Goal: Information Seeking & Learning: Check status

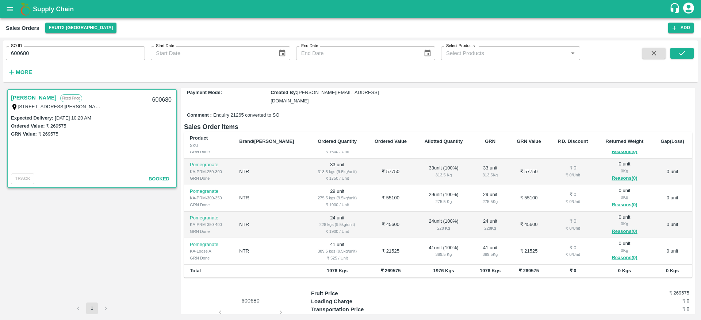
scroll to position [124, 0]
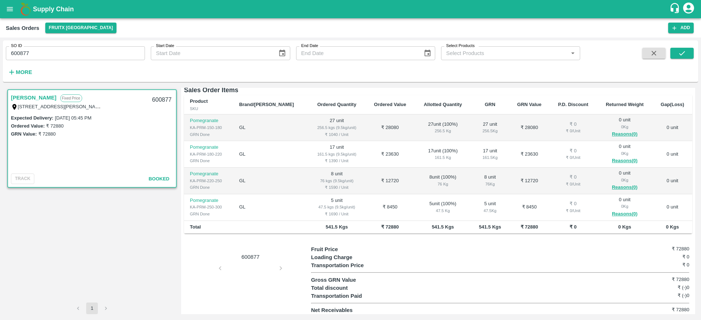
scroll to position [116, 0]
click at [269, 146] on td "GL" at bounding box center [270, 153] width 75 height 27
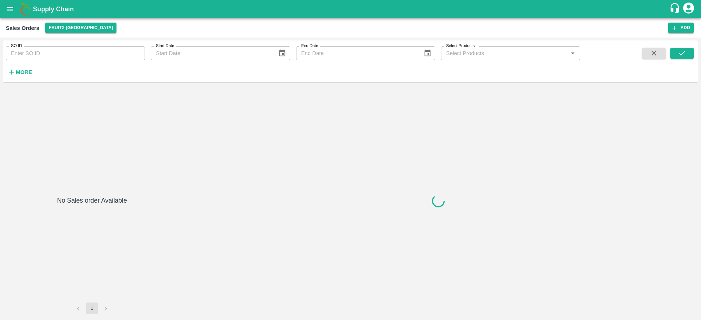
type input "601299"
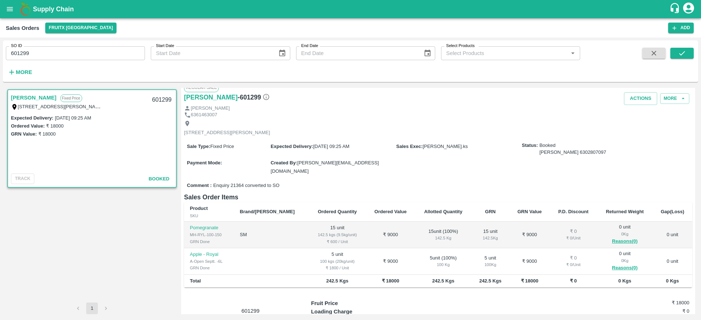
scroll to position [8, 0]
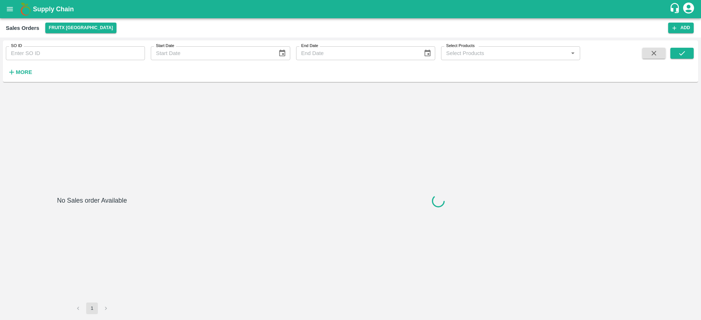
type input "599877"
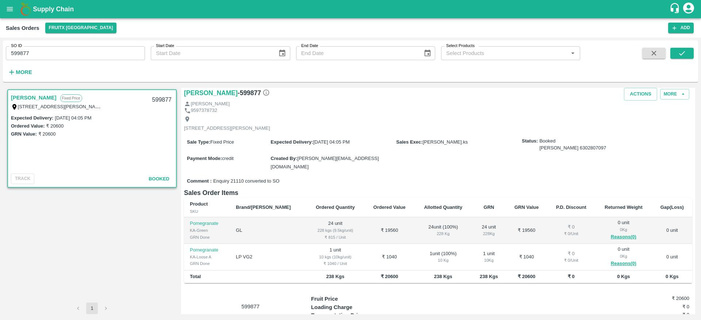
scroll to position [12, 0]
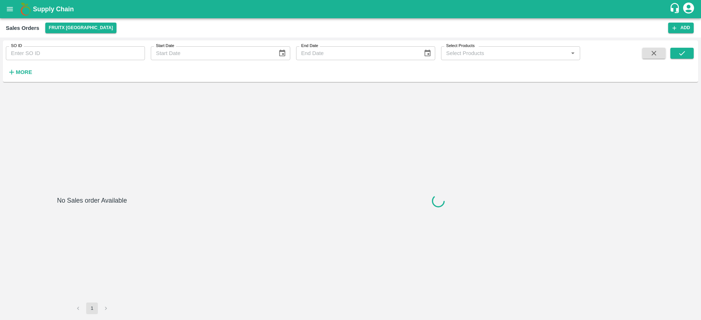
type input "600877"
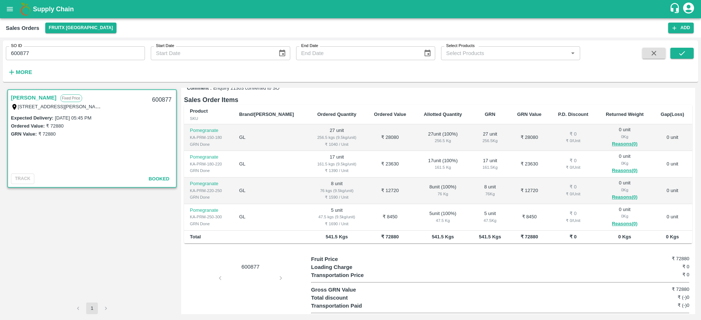
scroll to position [116, 0]
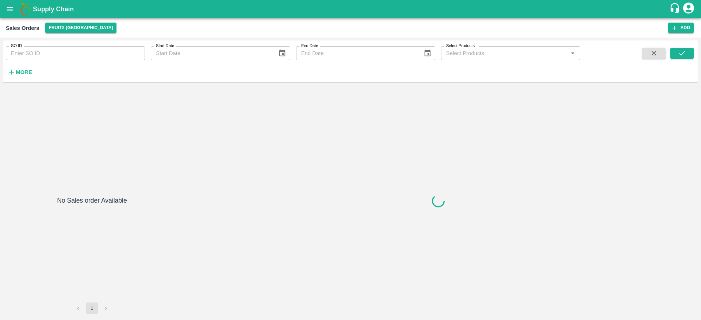
type input "599875"
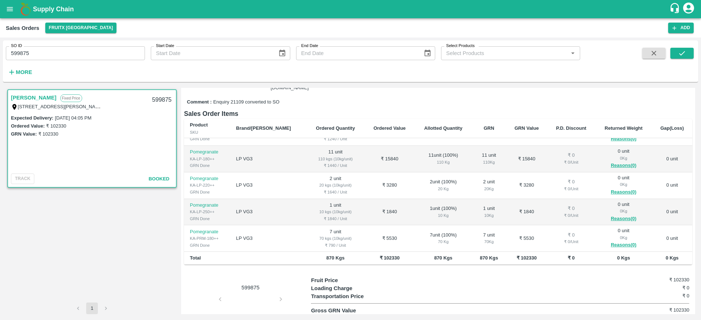
scroll to position [46, 0]
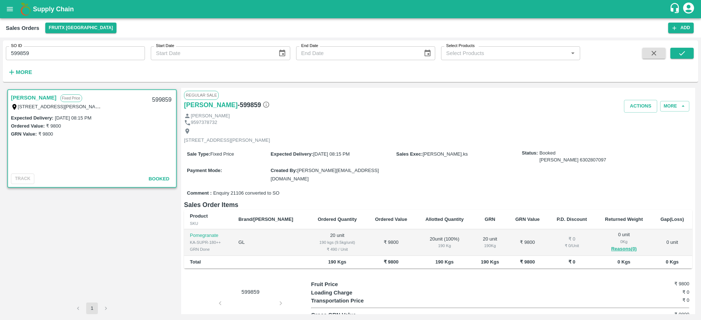
scroll to position [1, 0]
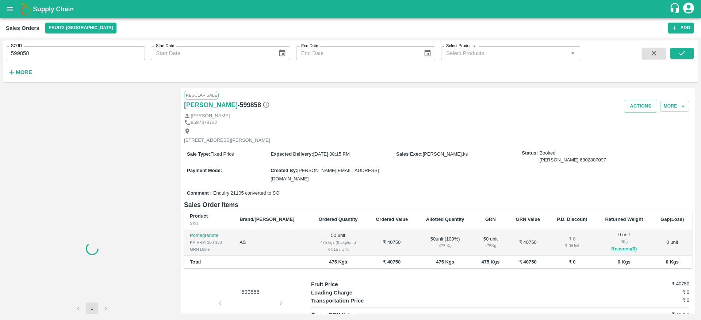
scroll to position [2, 0]
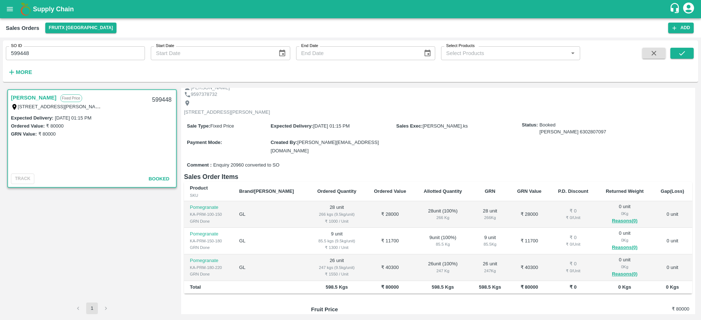
scroll to position [28, 0]
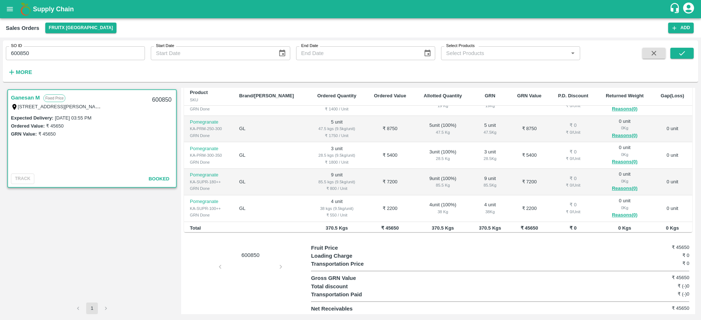
scroll to position [99, 0]
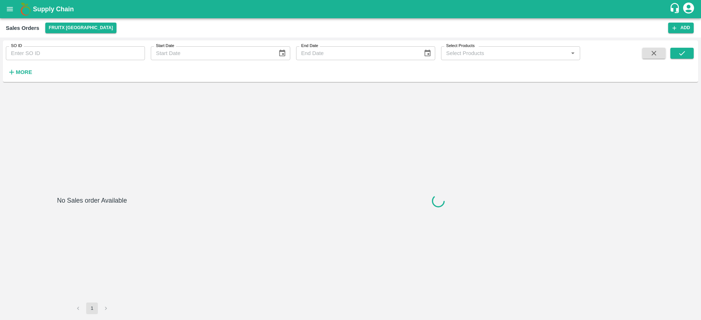
type input "601062"
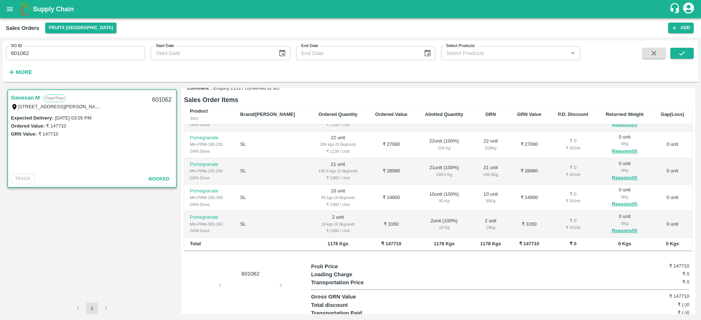
scroll to position [123, 0]
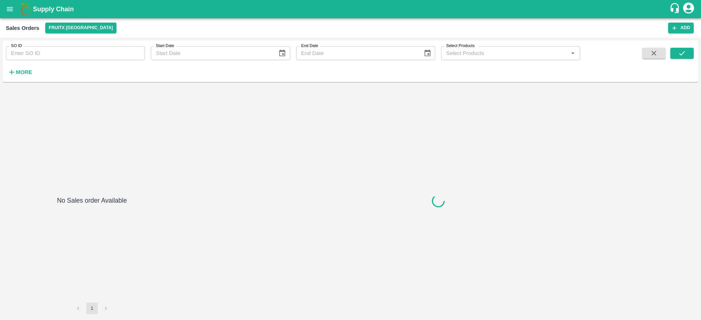
type input "601219"
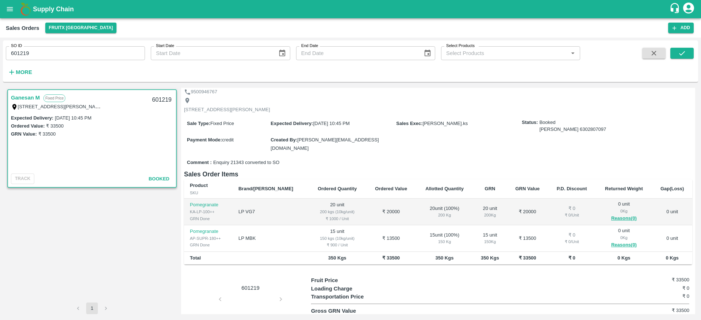
scroll to position [32, 0]
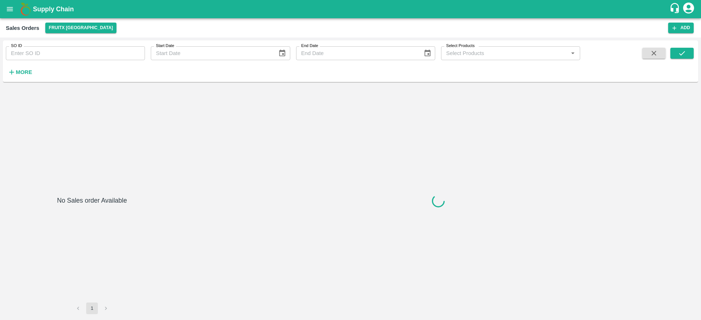
type input "601347"
type input "601503"
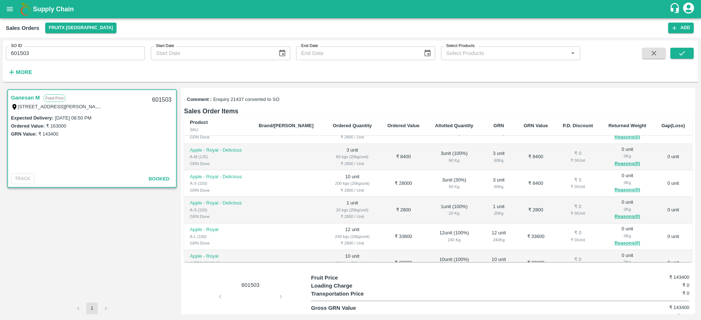
scroll to position [126, 0]
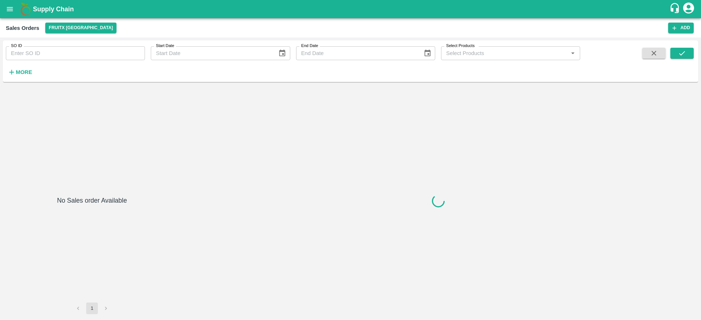
type input "601505"
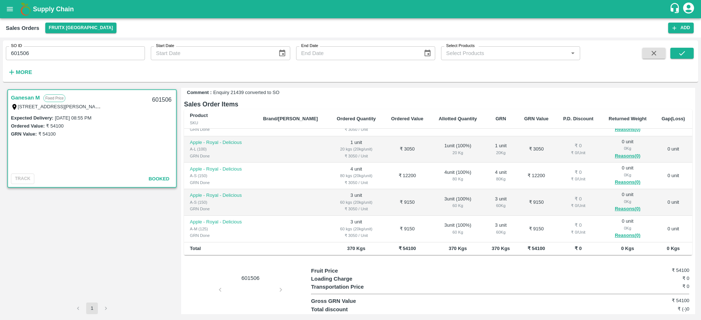
scroll to position [107, 0]
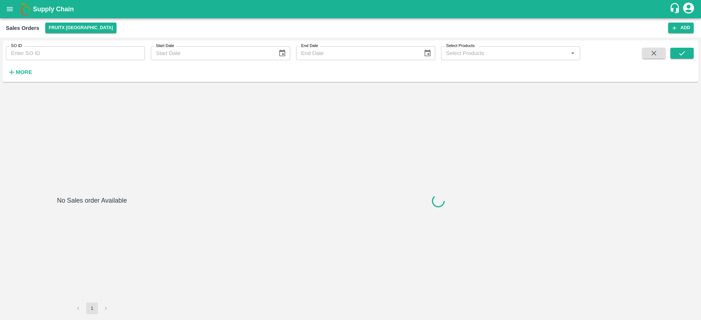
type input "601828"
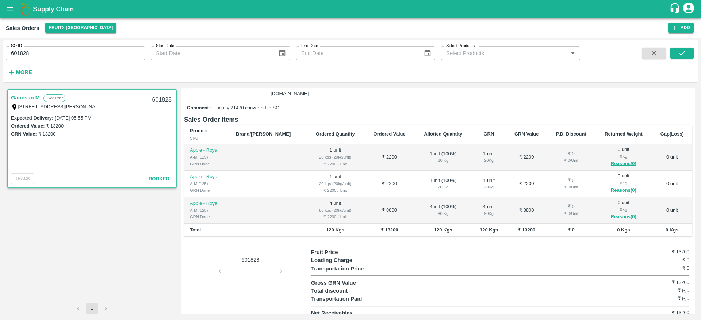
scroll to position [59, 0]
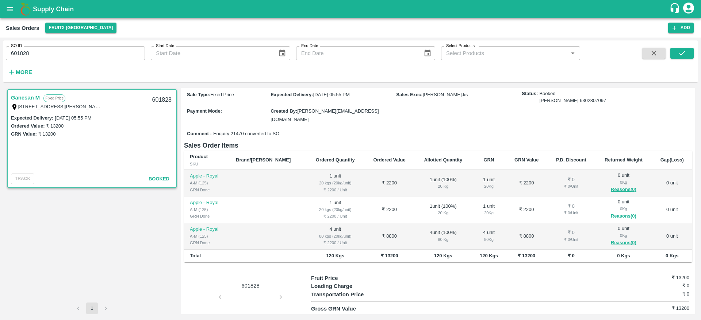
click at [440, 174] on td "1 unit ( 100 %) 20 Kg" at bounding box center [442, 183] width 57 height 27
